Goal: Register for event/course

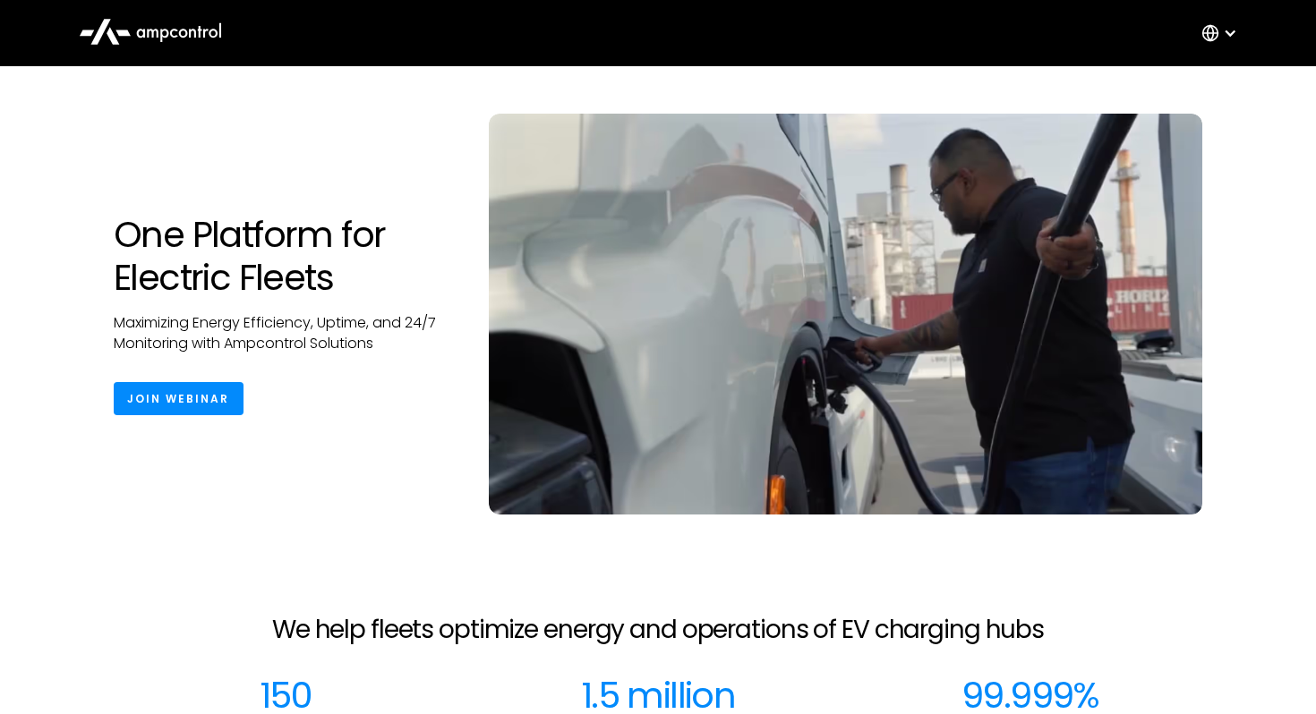
scroll to position [44, 0]
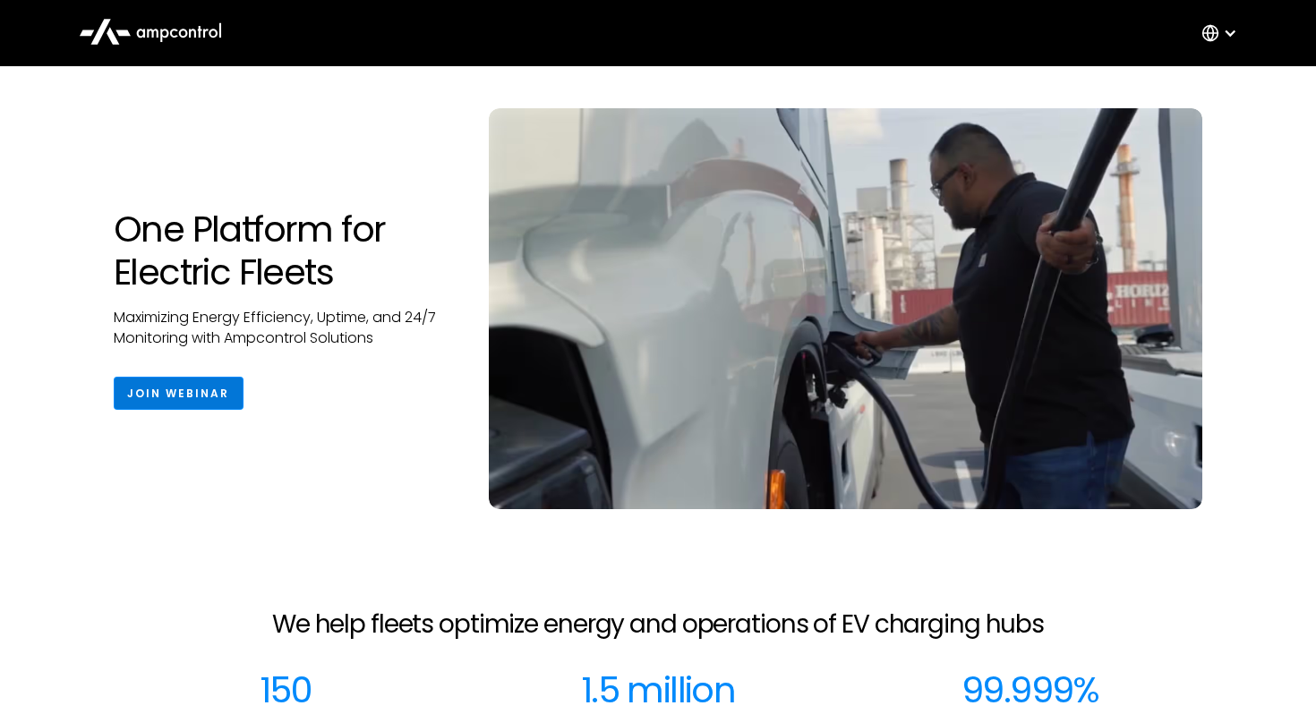
click at [218, 403] on link "Join Webinar" at bounding box center [179, 393] width 130 height 33
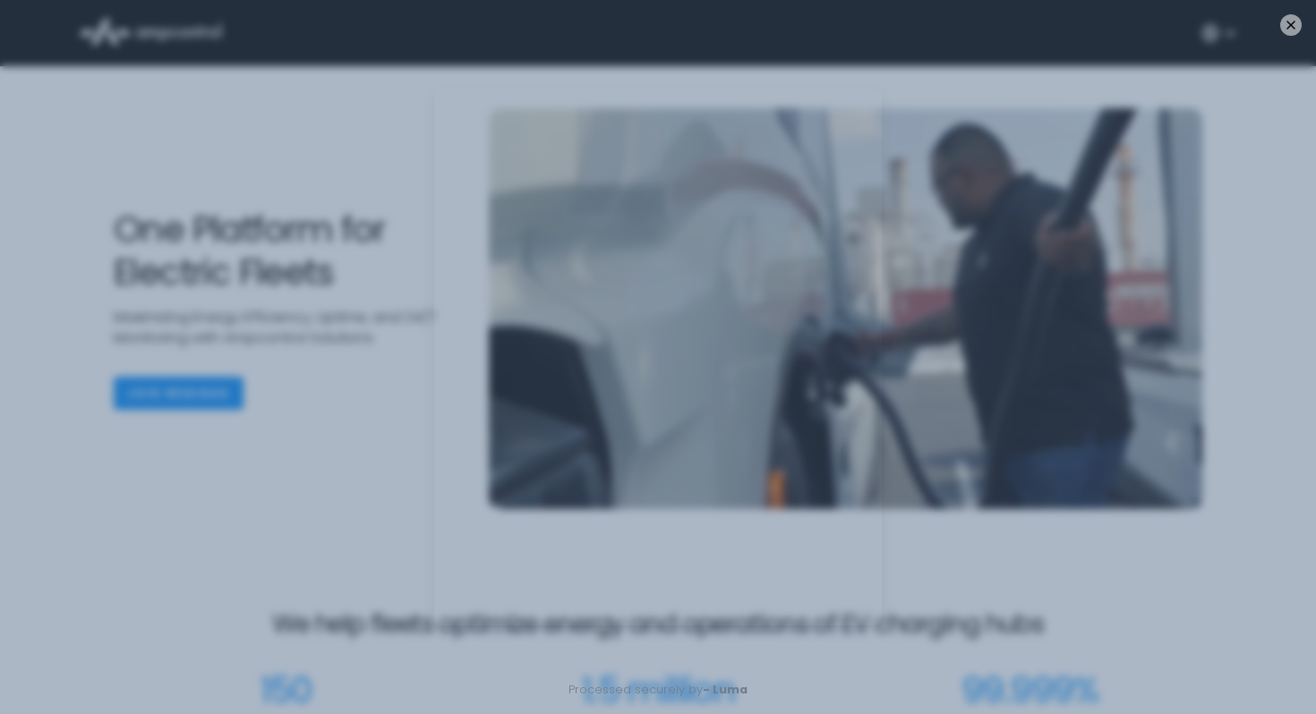
click at [358, 432] on div "Processed securely by - [PERSON_NAME]" at bounding box center [658, 357] width 1316 height 714
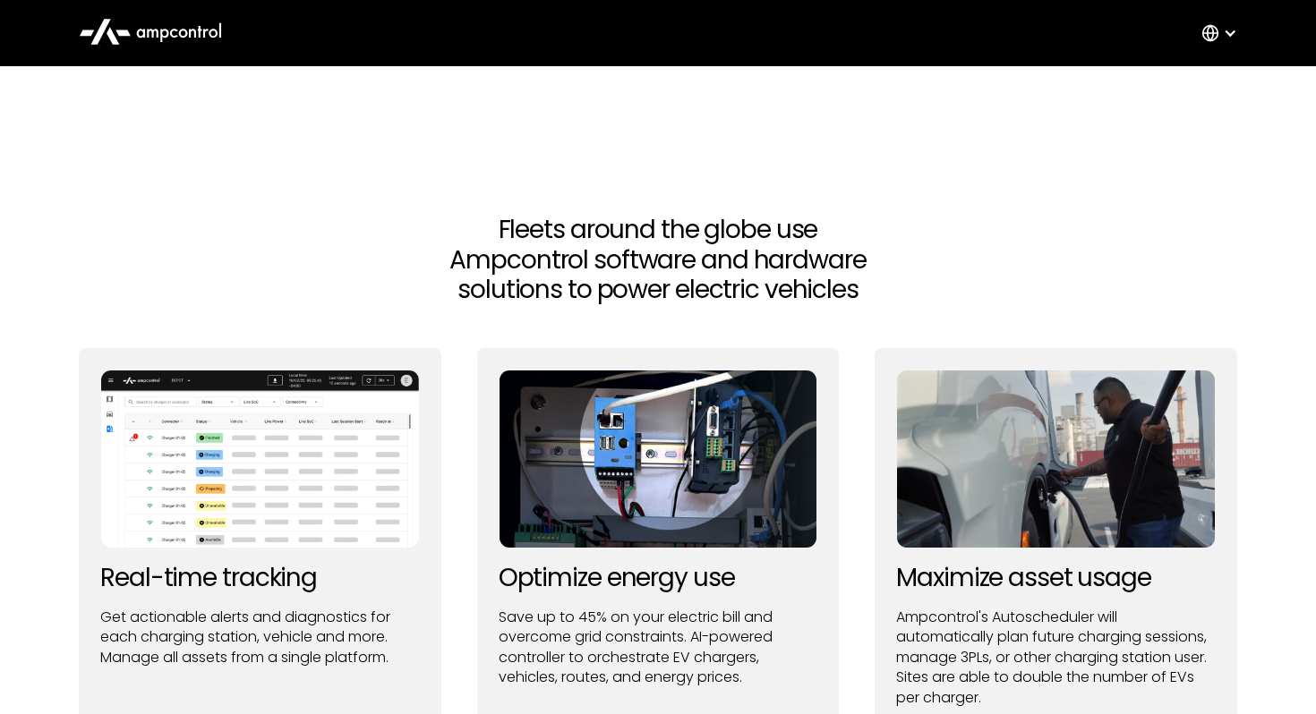
scroll to position [1342, 0]
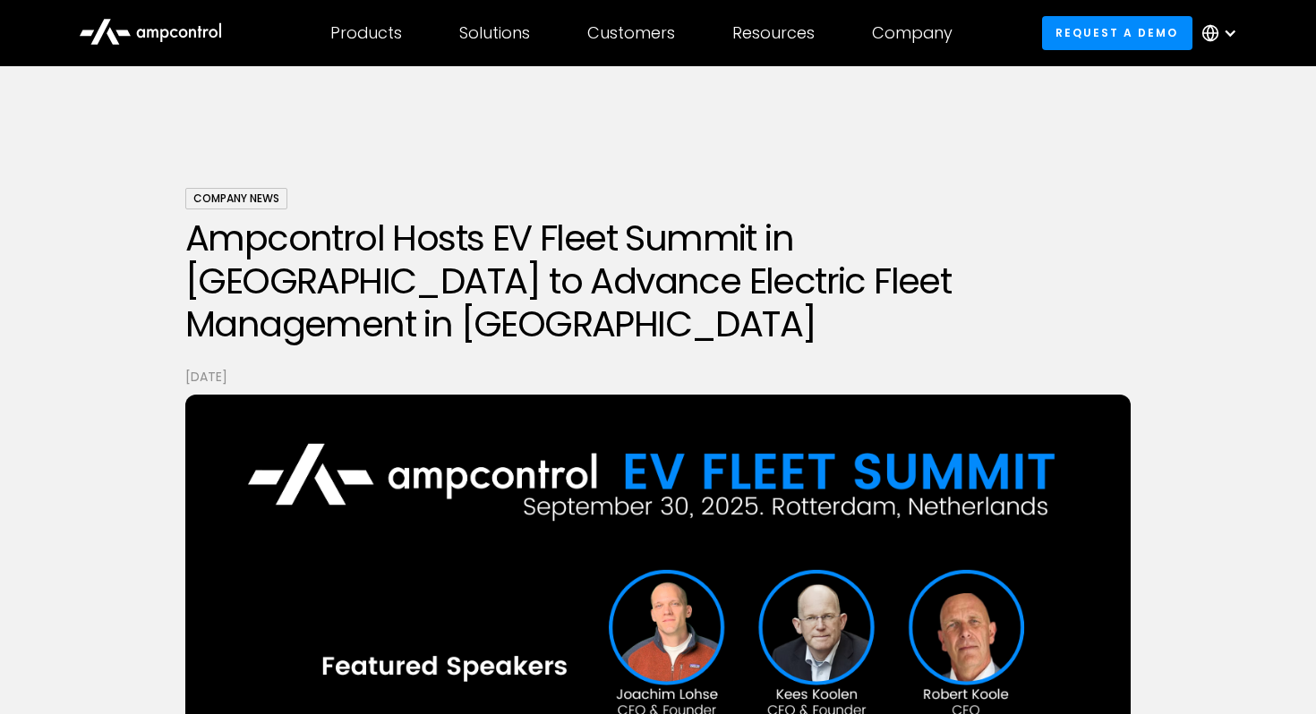
scroll to position [587, 0]
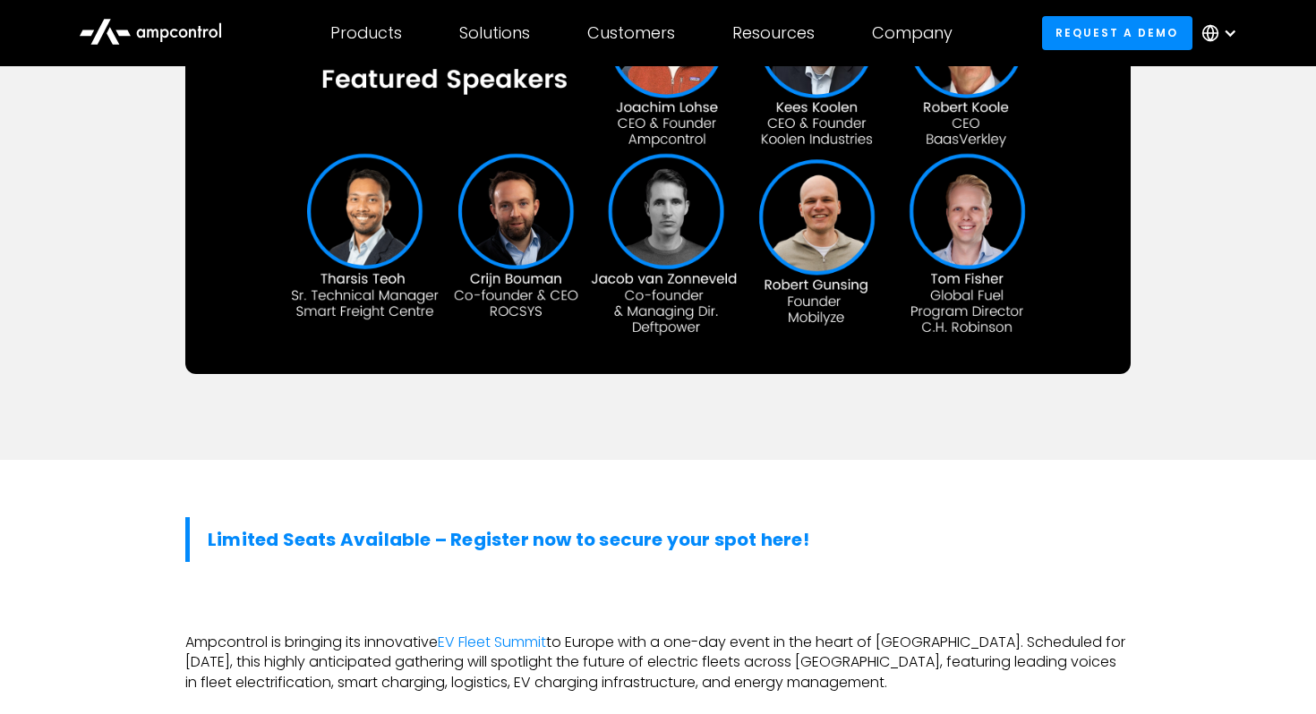
click at [475, 527] on strong "Limited Seats Available – Register now to secure your spot here!" at bounding box center [509, 539] width 602 height 25
